Goal: Navigation & Orientation: Find specific page/section

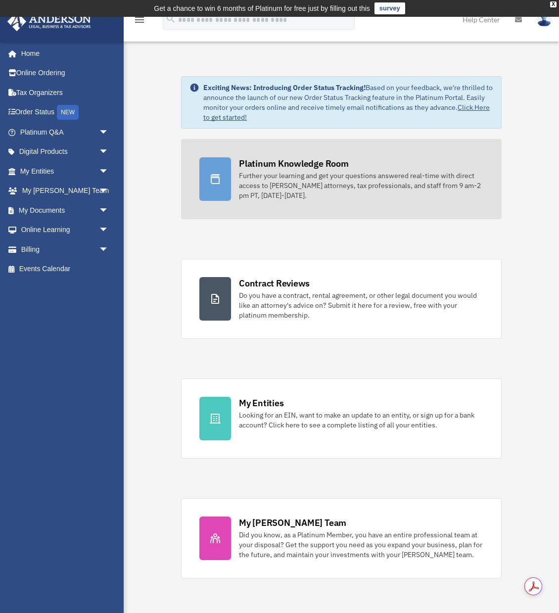
click at [227, 170] on div at bounding box center [215, 179] width 32 height 44
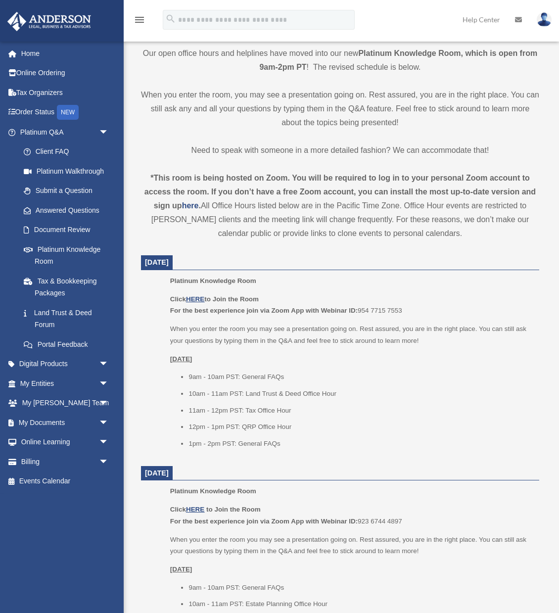
scroll to position [242, 0]
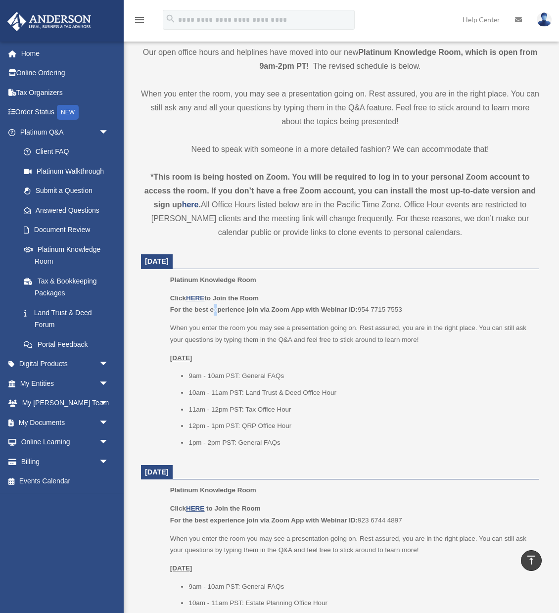
click at [212, 306] on b "For the best experience join via Zoom App with Webinar ID:" at bounding box center [263, 309] width 187 height 7
click at [196, 298] on u "HERE" at bounding box center [195, 297] width 18 height 7
click at [199, 297] on u "HERE" at bounding box center [195, 297] width 18 height 7
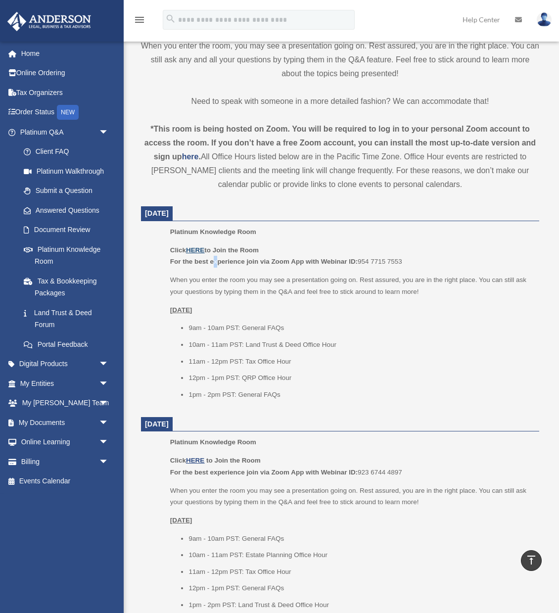
scroll to position [295, 0]
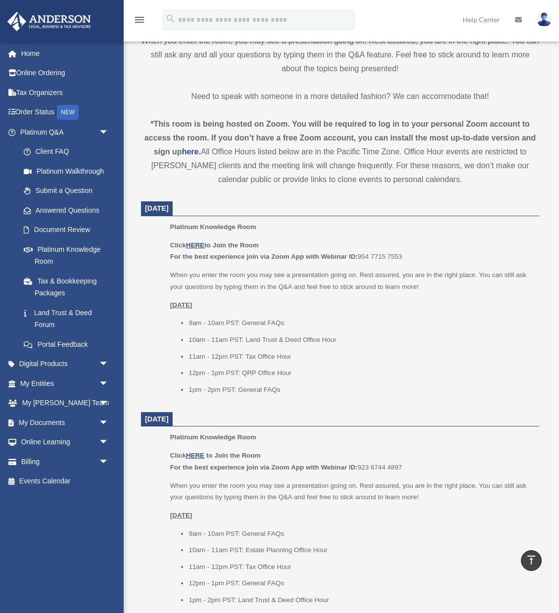
click at [281, 331] on ul "9am - 10am PST: General FAQs 10am - 11am PST: Land Trust & Deed Office Hour 11a…" at bounding box center [351, 356] width 362 height 78
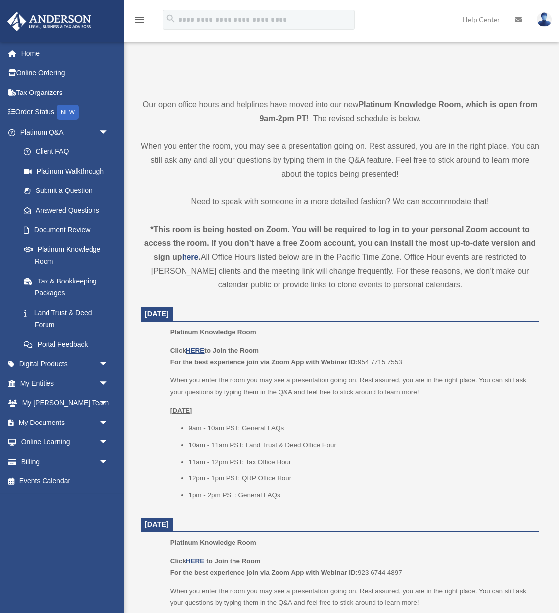
scroll to position [190, 0]
click at [199, 349] on u "HERE" at bounding box center [195, 349] width 18 height 7
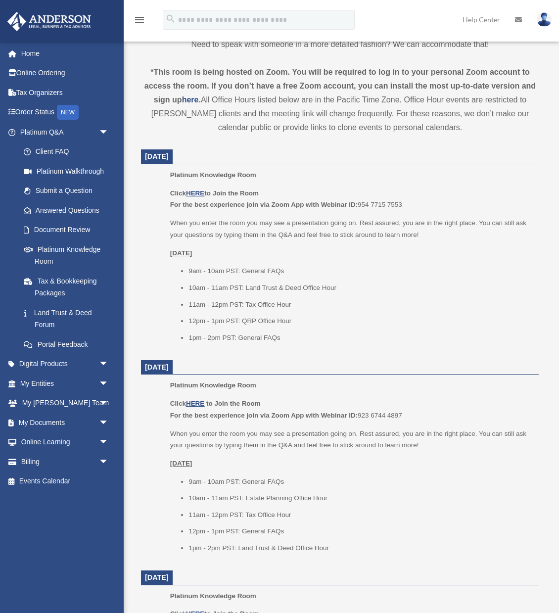
scroll to position [348, 0]
click at [198, 404] on u "HERE" at bounding box center [195, 401] width 18 height 7
